Goal: Task Accomplishment & Management: Manage account settings

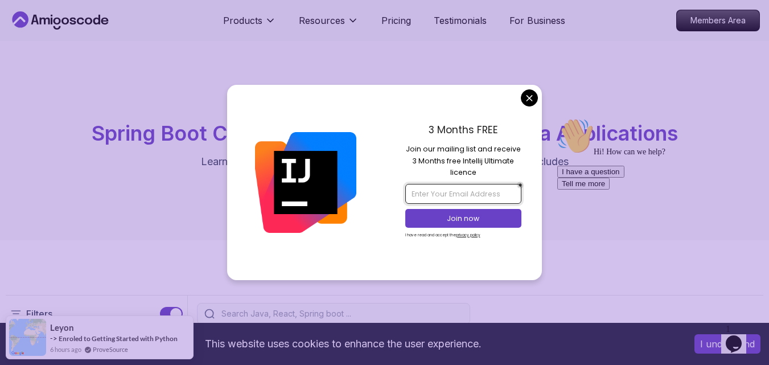
click at [459, 194] on input "email" at bounding box center [463, 193] width 116 height 19
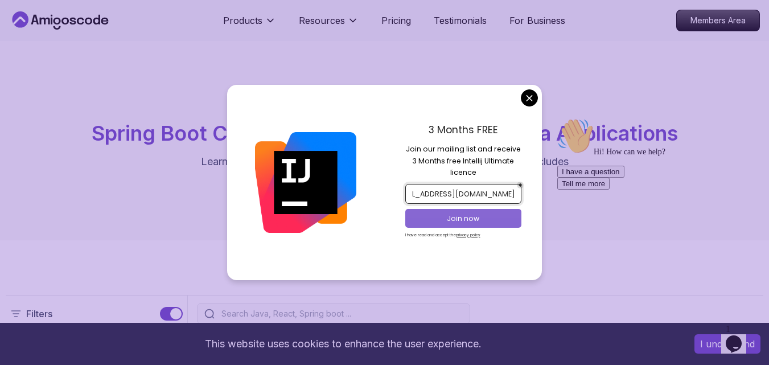
type input "[EMAIL_ADDRESS][DOMAIN_NAME]"
click at [471, 212] on button "Join now" at bounding box center [463, 218] width 116 height 19
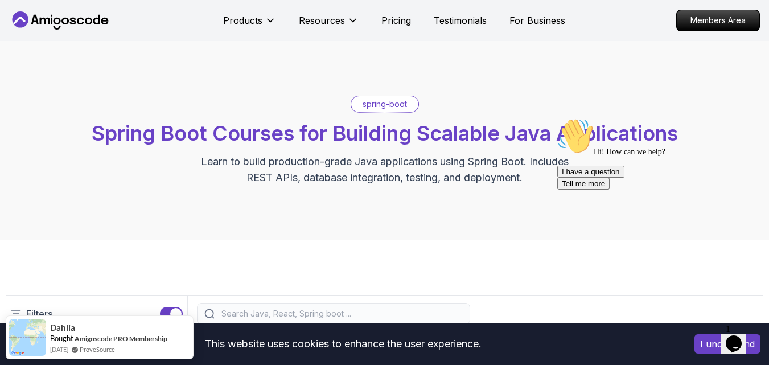
click at [742, 335] on icon "Chat widget" at bounding box center [734, 343] width 16 height 17
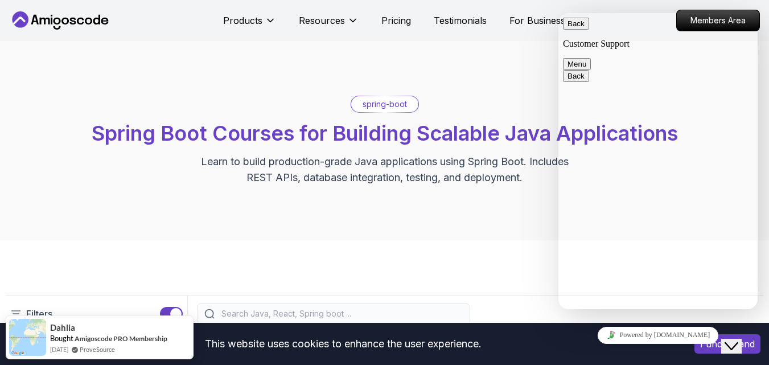
click at [591, 58] on button "Menu" at bounding box center [577, 64] width 28 height 12
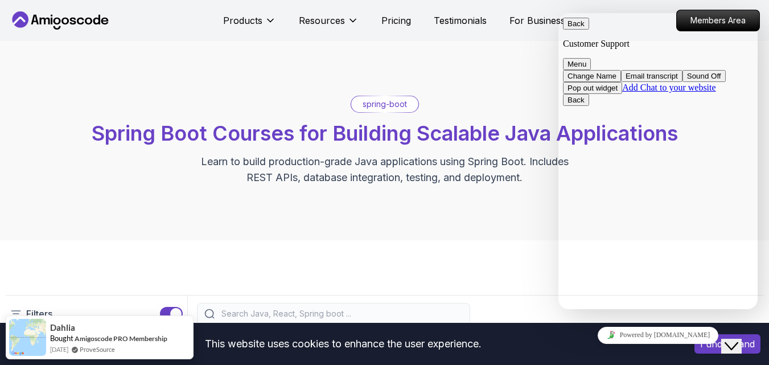
click at [497, 63] on div "spring-boot Spring Boot Courses for Building Scalable Java Applications Learn t…" at bounding box center [384, 140] width 769 height 199
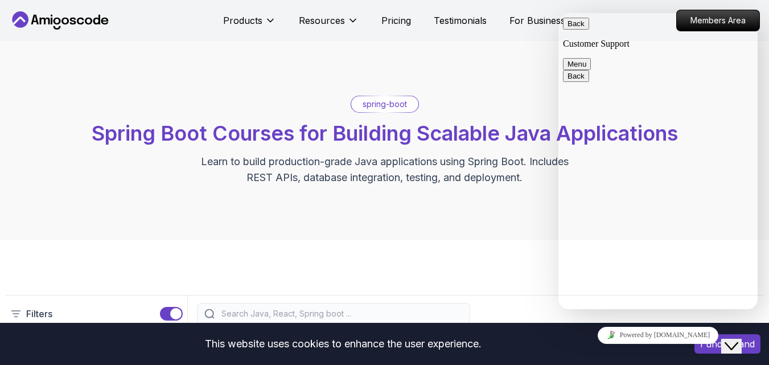
click at [738, 339] on icon "Close Chat This icon closes the chat window." at bounding box center [732, 346] width 14 height 14
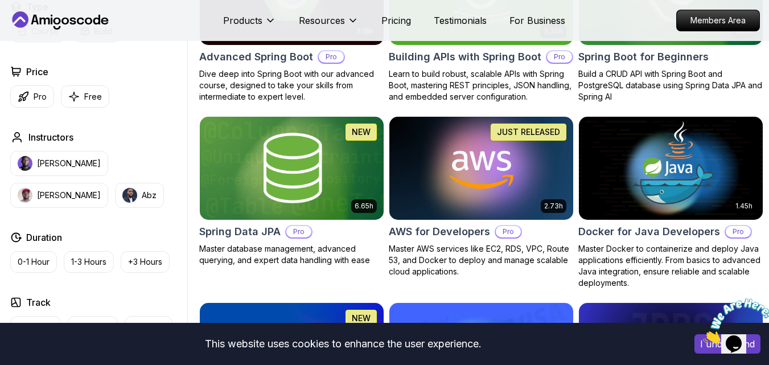
scroll to position [361, 0]
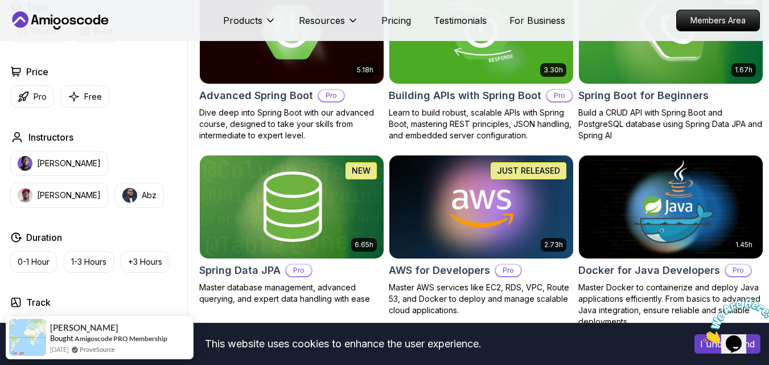
click at [52, 23] on icon at bounding box center [52, 21] width 2 height 7
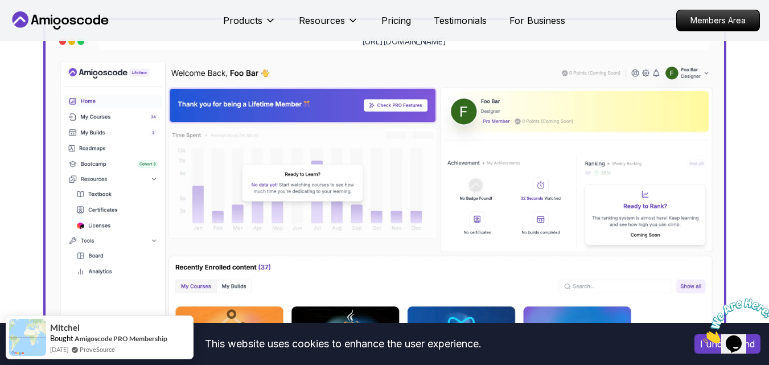
scroll to position [328, 0]
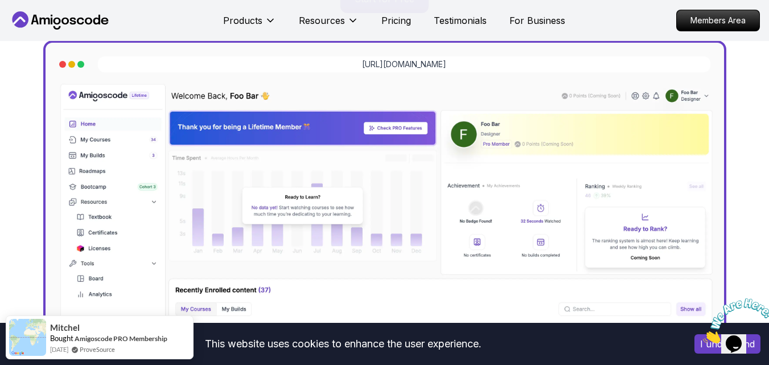
click at [96, 248] on img at bounding box center [385, 279] width 660 height 396
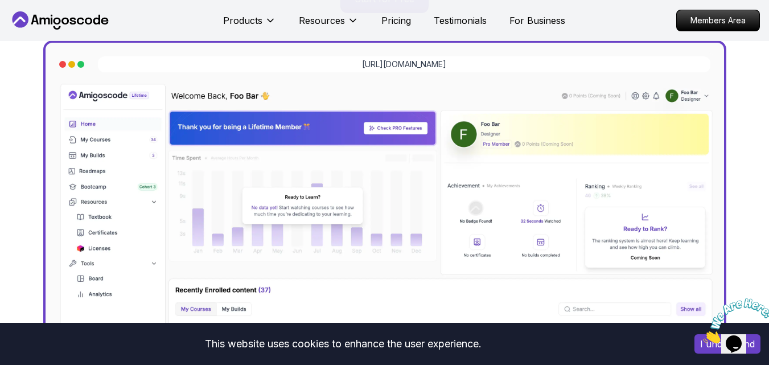
click at [56, 28] on icon at bounding box center [56, 27] width 7 height 3
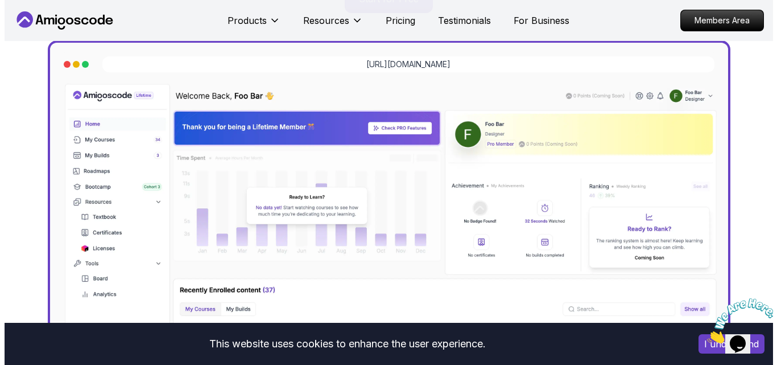
scroll to position [0, 0]
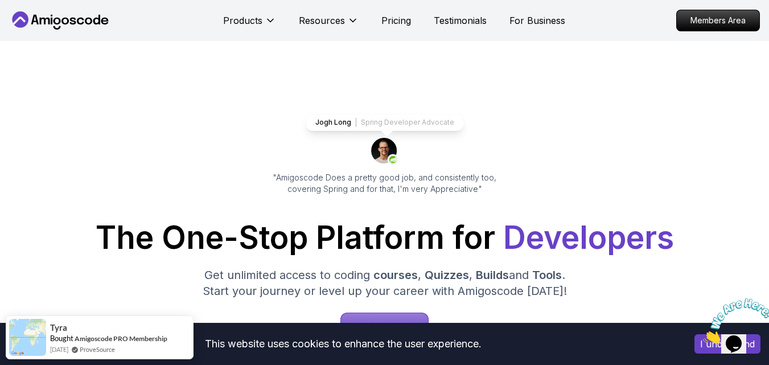
click at [56, 28] on icon at bounding box center [56, 27] width 7 height 3
click at [23, 17] on icon at bounding box center [20, 19] width 17 height 17
click at [63, 18] on icon at bounding box center [60, 20] width 102 height 18
click at [699, 17] on p "Members Area" at bounding box center [718, 20] width 79 height 19
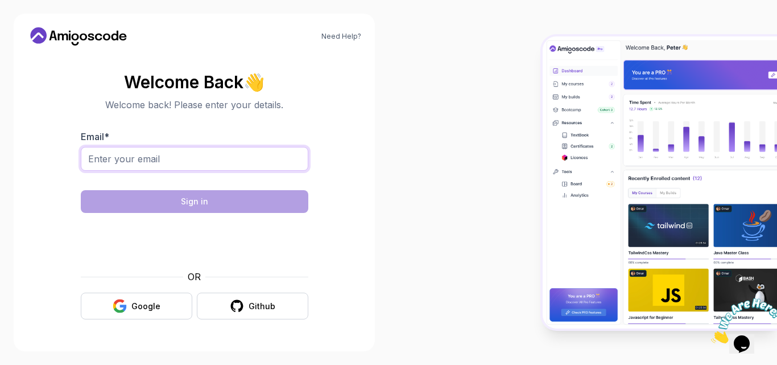
click at [175, 164] on input "Email *" at bounding box center [195, 159] width 228 height 24
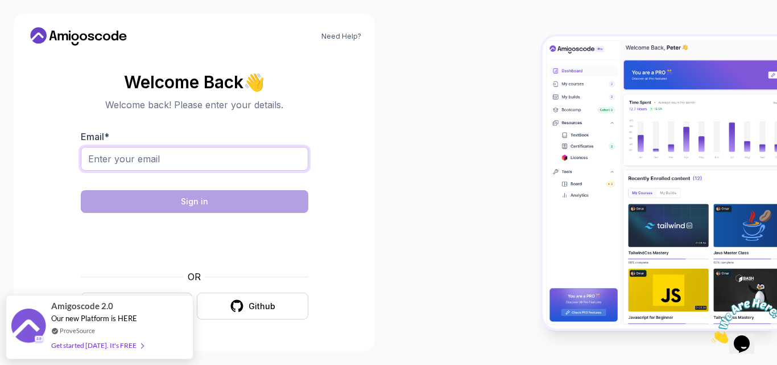
type input "[EMAIL_ADDRESS][DOMAIN_NAME]"
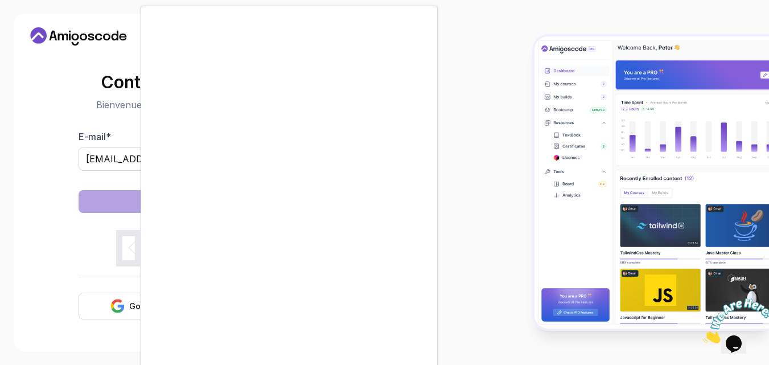
click at [466, 120] on div at bounding box center [384, 182] width 769 height 365
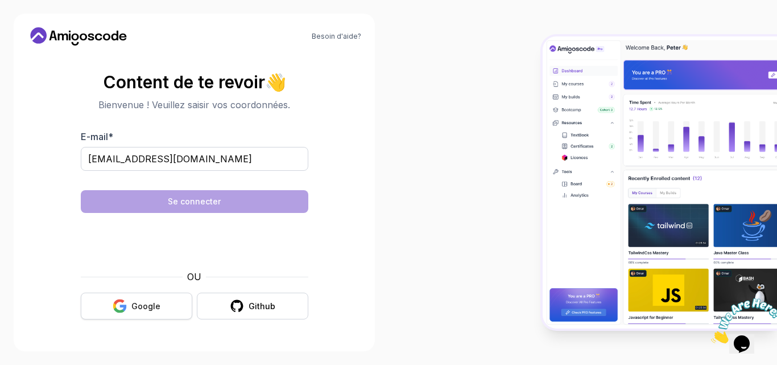
click at [147, 306] on font "Google" at bounding box center [145, 306] width 29 height 10
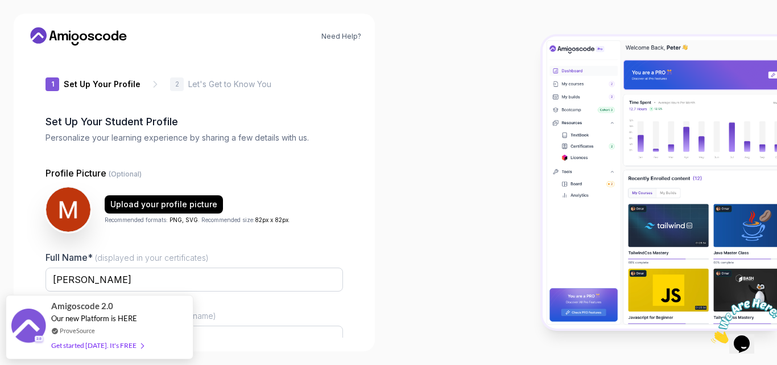
type input "noblebisonb2ffd"
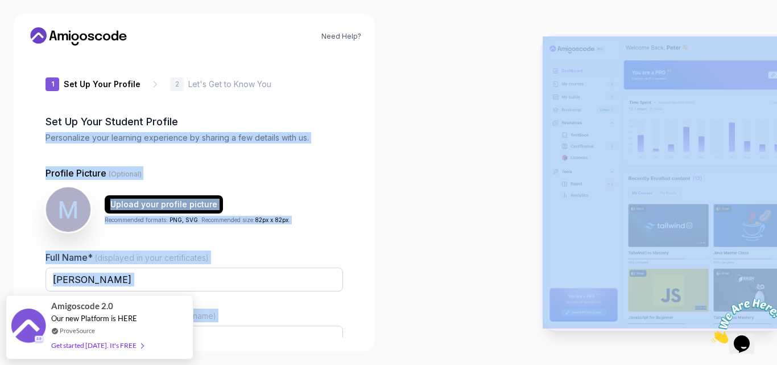
drag, startPoint x: 390, startPoint y: 18, endPoint x: 375, endPoint y: 118, distance: 101.3
click at [375, 118] on section "Need Help? 1 Set Up Your Profile 1 Set Up Your Profile 2 Let's Get to Know You …" at bounding box center [388, 182] width 777 height 365
click at [422, 63] on div at bounding box center [583, 182] width 389 height 365
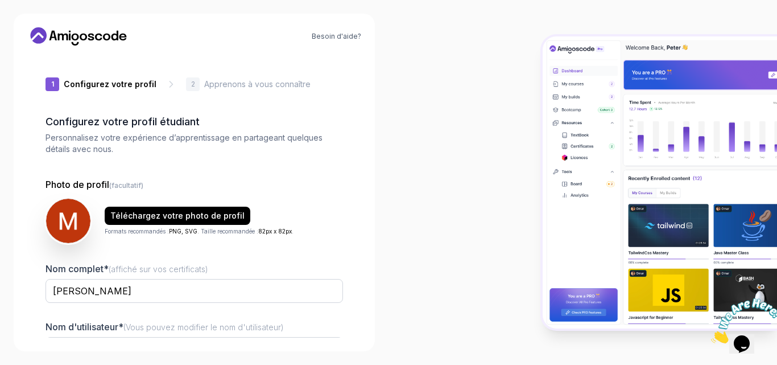
click at [472, 126] on div at bounding box center [583, 182] width 389 height 365
click at [598, 49] on img at bounding box center [660, 182] width 234 height 292
click at [751, 333] on img at bounding box center [746, 320] width 71 height 45
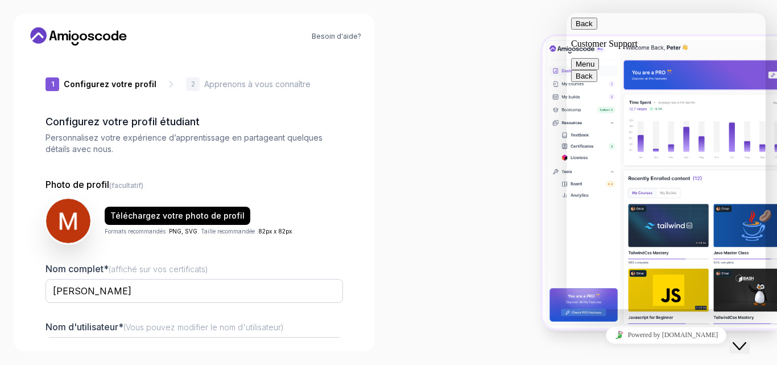
click at [747, 339] on icon "Close Chat This icon closes the chat window." at bounding box center [740, 346] width 14 height 14
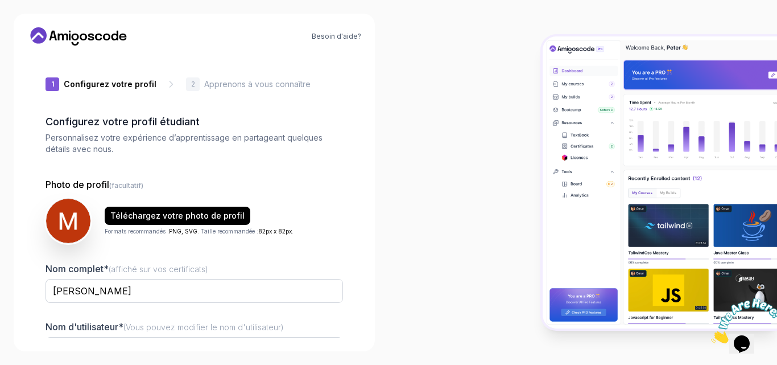
click at [43, 34] on icon at bounding box center [38, 35] width 17 height 17
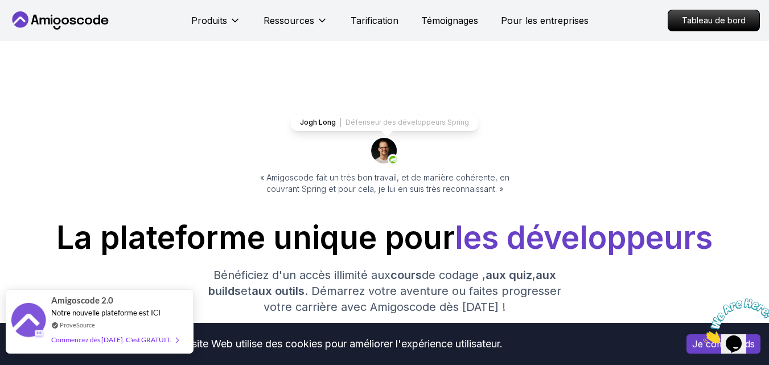
click at [93, 295] on font "Amigoscode 2.0" at bounding box center [82, 300] width 62 height 10
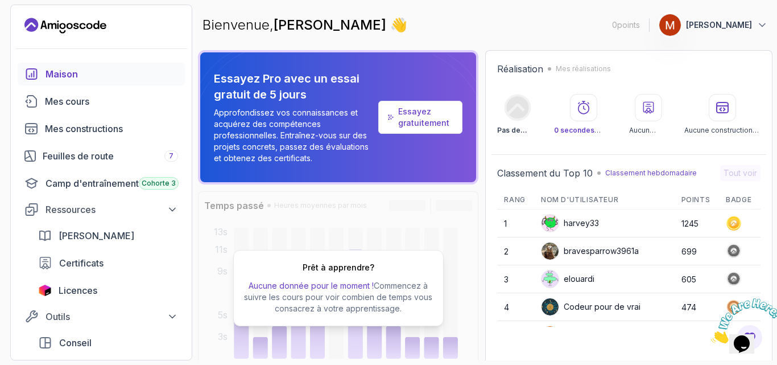
click at [422, 118] on font "Essayez gratuitement" at bounding box center [423, 116] width 51 height 21
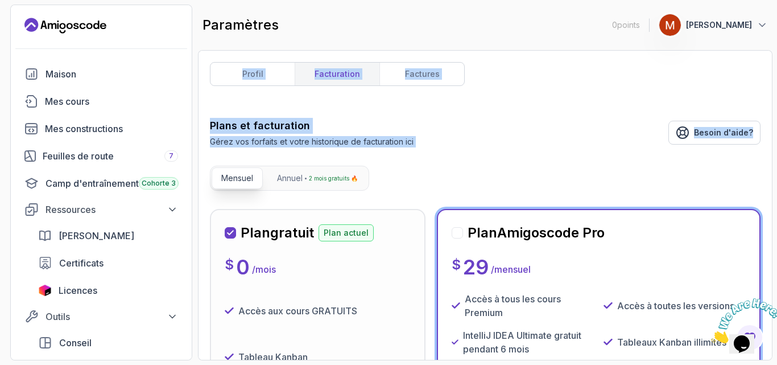
drag, startPoint x: 777, startPoint y: 40, endPoint x: 777, endPoint y: 103, distance: 63.2
click at [777, 103] on section "0 points 1 Moustapha Gassama Maison Mes cours Mes constructions Feuilles de rou…" at bounding box center [388, 182] width 777 height 365
click at [85, 290] on font "Licences" at bounding box center [78, 290] width 39 height 11
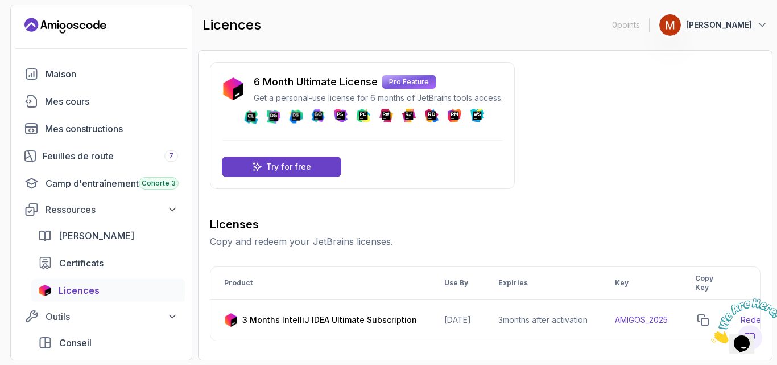
click at [711, 335] on icon "Fermer" at bounding box center [711, 340] width 0 height 10
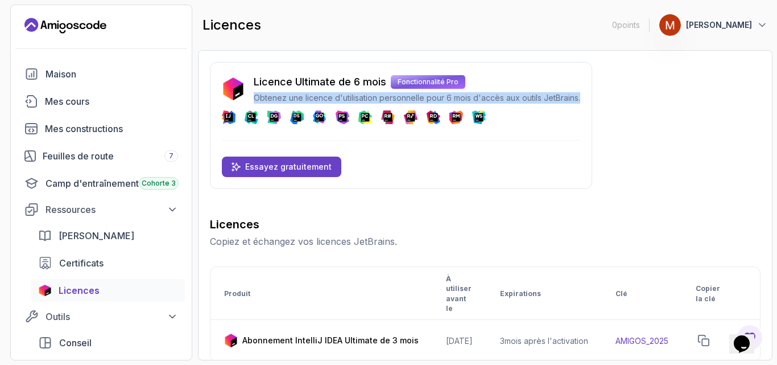
drag, startPoint x: 775, startPoint y: 69, endPoint x: 777, endPoint y: 104, distance: 35.3
click at [777, 104] on section "0 points 1 Moustapha Gassama Maison Mes cours Mes constructions Feuilles de rou…" at bounding box center [388, 182] width 777 height 365
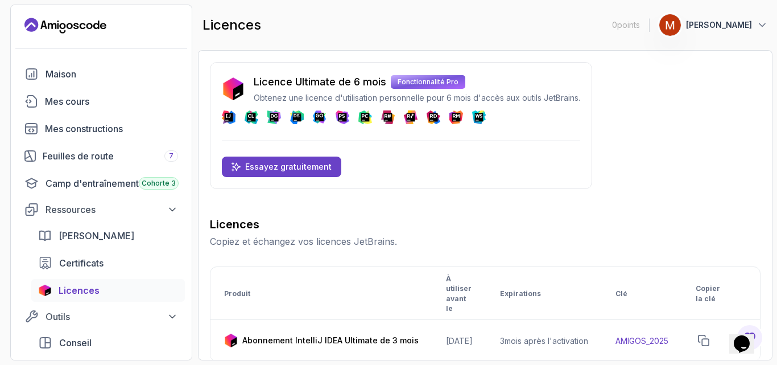
click at [422, 182] on div "Licence Ultimate de 6 mois Fonctionnalité Pro Obtenez une licence d'utilisation…" at bounding box center [401, 125] width 382 height 127
click at [277, 335] on p "Abonnement IntelliJ IDEA Ultimate de 3 mois" at bounding box center [330, 340] width 176 height 11
click at [283, 335] on font "Abonnement IntelliJ IDEA Ultimate de 3 mois" at bounding box center [330, 340] width 176 height 10
drag, startPoint x: 388, startPoint y: 319, endPoint x: 311, endPoint y: 318, distance: 76.3
click at [311, 335] on font "Abonnement IntelliJ IDEA Ultimate de 3 mois" at bounding box center [330, 340] width 176 height 10
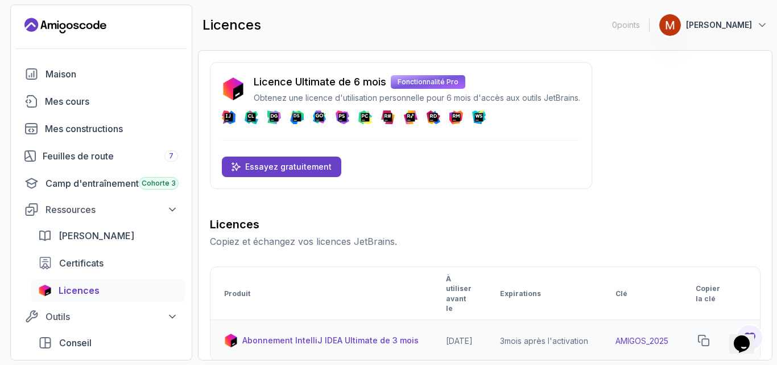
click at [231, 334] on img at bounding box center [231, 341] width 14 height 14
click at [83, 266] on font "Certificats" at bounding box center [81, 262] width 44 height 11
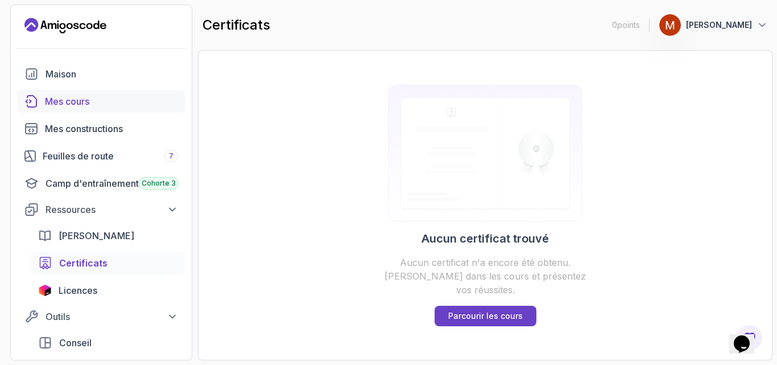
click at [75, 104] on font "Mes cours" at bounding box center [67, 101] width 44 height 11
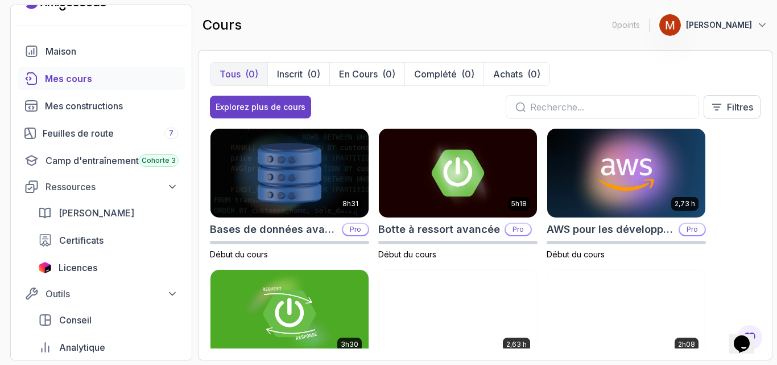
scroll to position [46, 0]
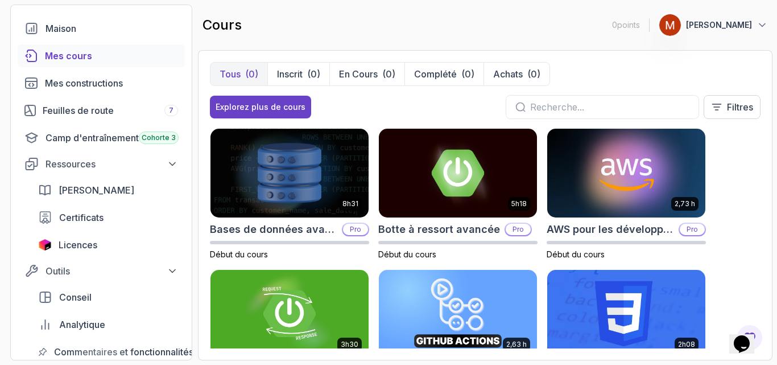
click at [754, 136] on div "8h31 Bases de données avancées Pro Début du cours 5h18 Botte à ressort avancée …" at bounding box center [485, 238] width 551 height 220
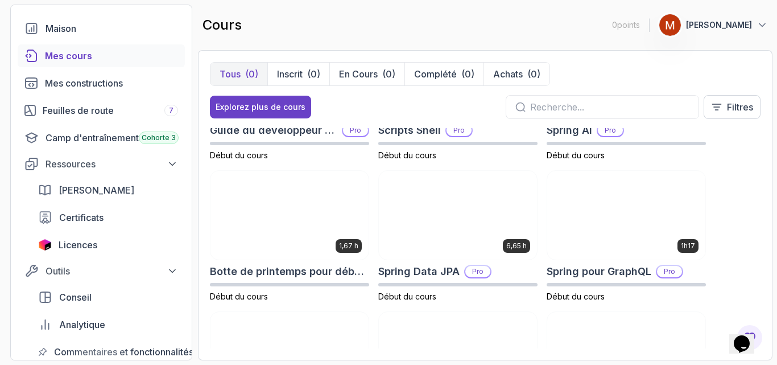
scroll to position [1647, 0]
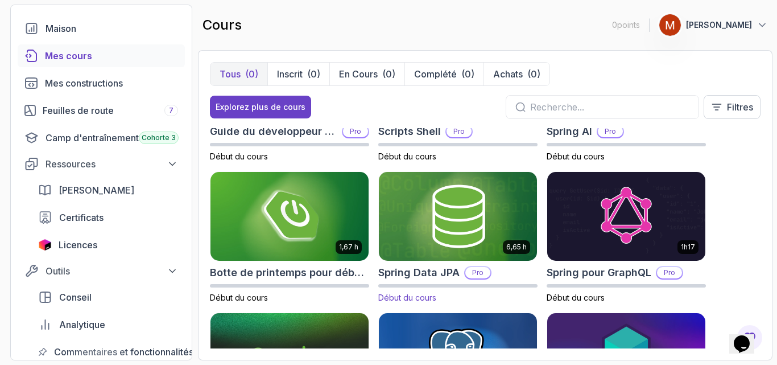
click at [463, 208] on img at bounding box center [458, 216] width 166 height 93
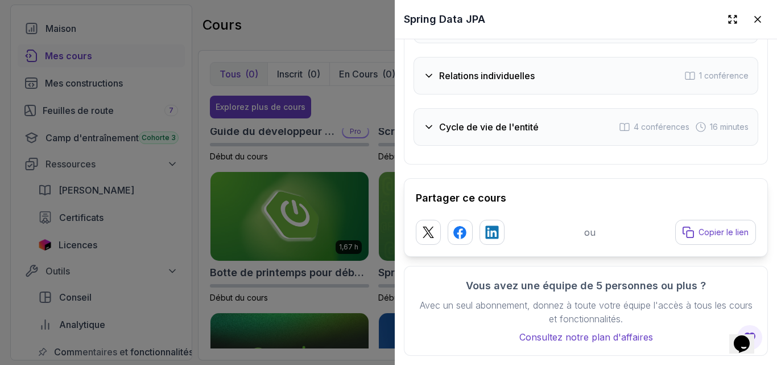
scroll to position [1907, 0]
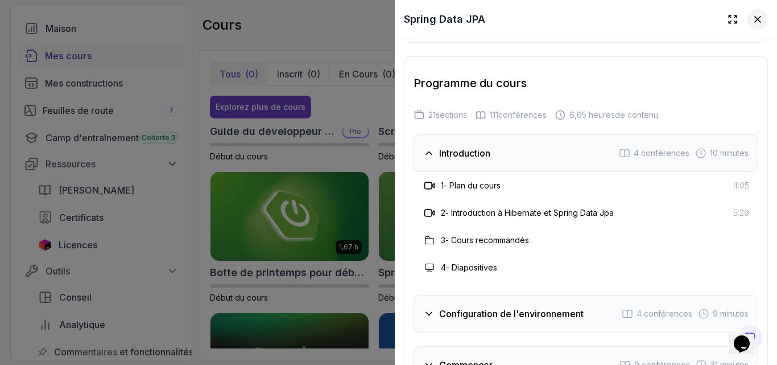
click at [755, 18] on icon at bounding box center [758, 20] width 6 height 6
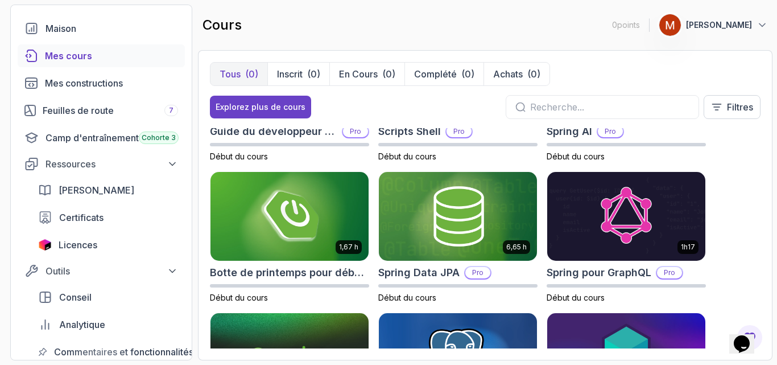
click at [746, 243] on div "8h31 Bases de données avancées Pro Début du cours 5h18 Botte à ressort avancée …" at bounding box center [485, 238] width 551 height 220
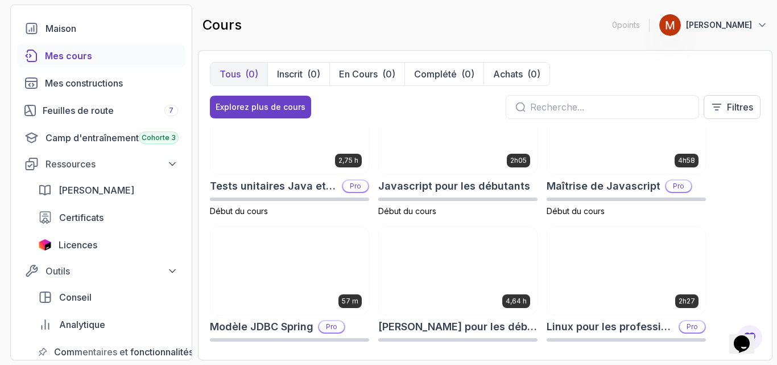
scroll to position [1229, 0]
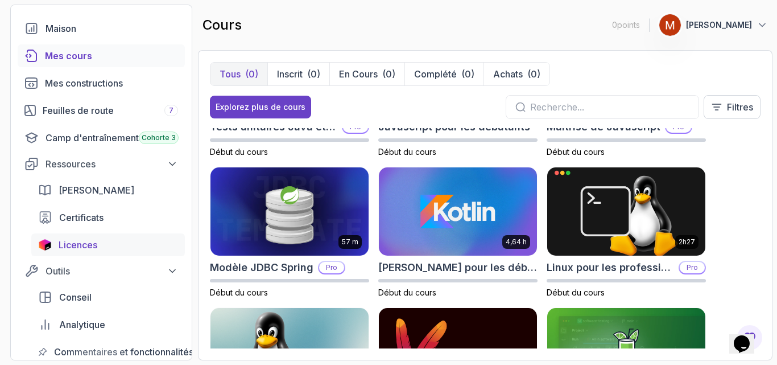
click at [75, 242] on font "Licences" at bounding box center [78, 244] width 39 height 11
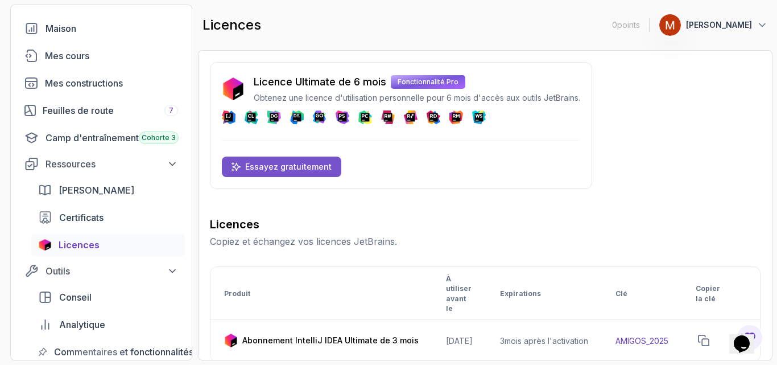
click at [294, 163] on font "Essayez gratuitement" at bounding box center [288, 167] width 87 height 10
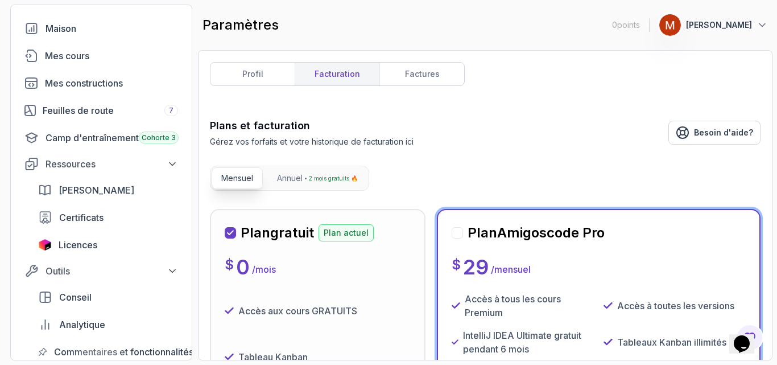
click at [686, 84] on div "profil facturation factures Plans et facturation Gérez vos forfaits et votre hi…" at bounding box center [485, 205] width 551 height 286
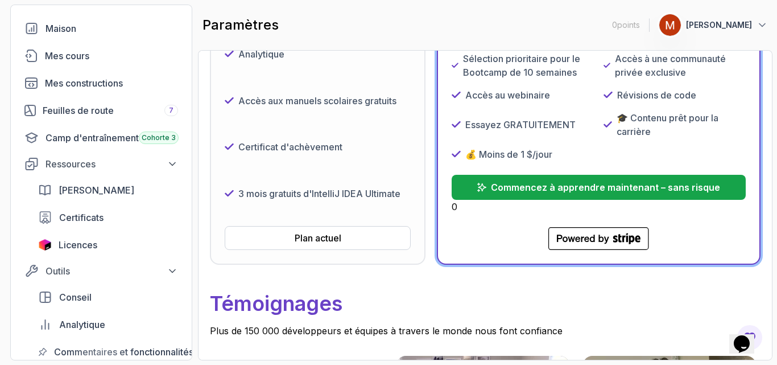
scroll to position [319, 0]
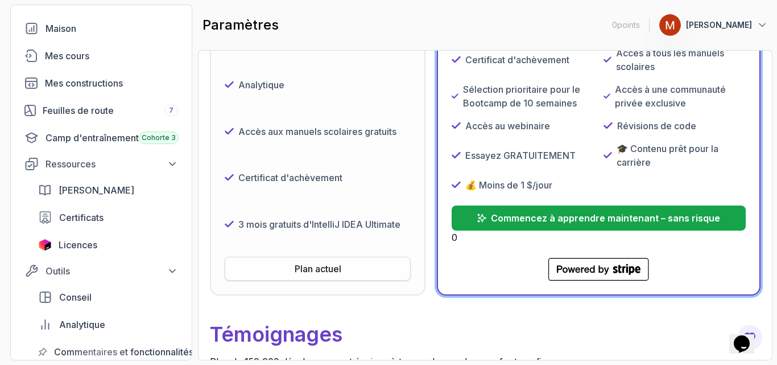
click at [327, 268] on font "Plan actuel" at bounding box center [318, 268] width 47 height 11
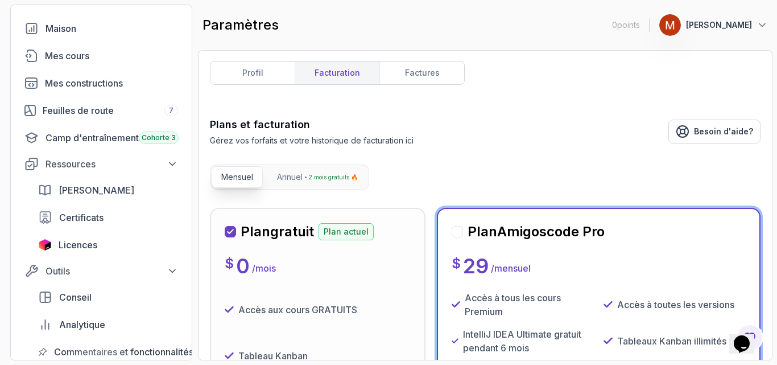
scroll to position [0, 0]
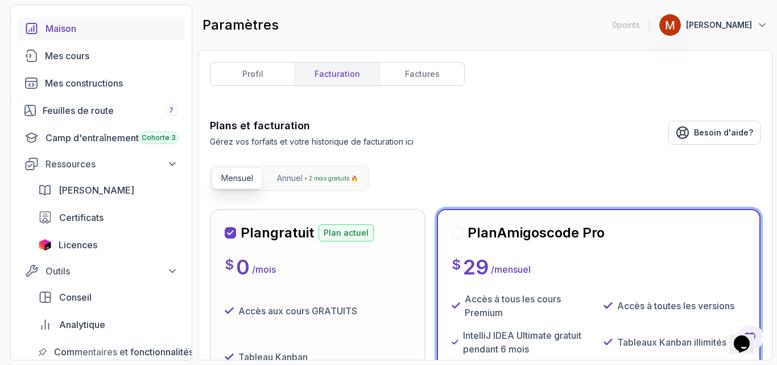
click at [65, 27] on font "Maison" at bounding box center [61, 28] width 31 height 11
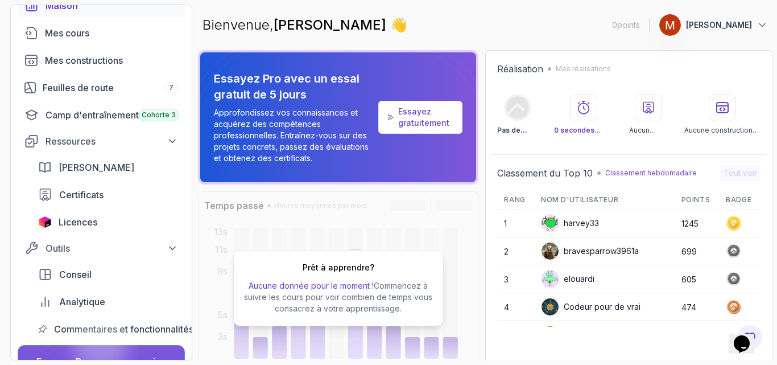
scroll to position [91, 0]
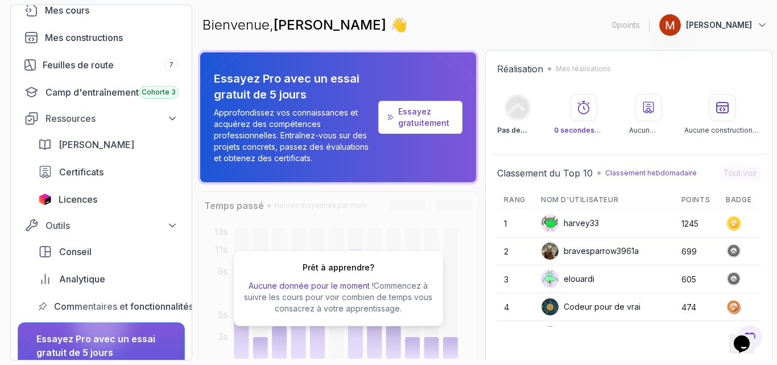
click at [774, 124] on section "0 points 1 Moustapha Gassama Maison Mes cours Mes constructions Feuilles de rou…" at bounding box center [388, 182] width 777 height 365
click at [480, 244] on div "Essayez Pro avec un essai gratuit de 5 jours Approfondissez vos connaissances e…" at bounding box center [485, 217] width 575 height 335
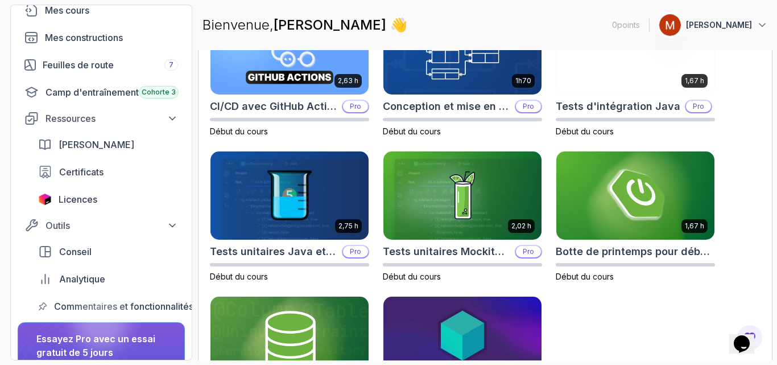
scroll to position [455, 0]
